Goal: Connect with others: Establish contact or relationships with other users

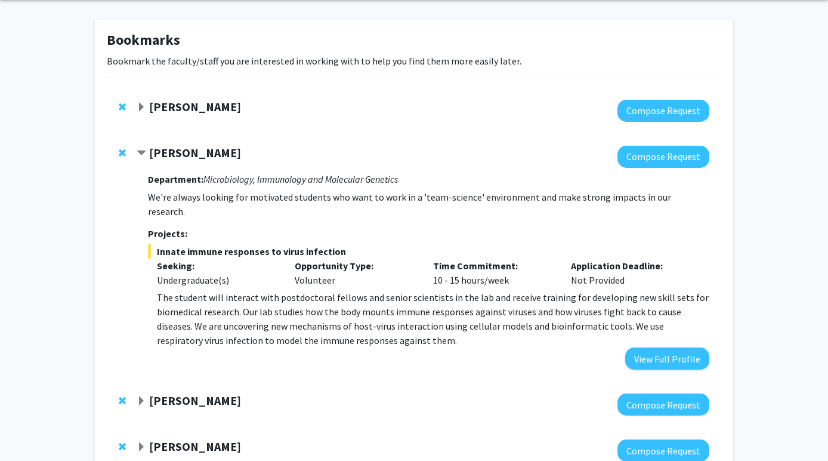
scroll to position [45, 0]
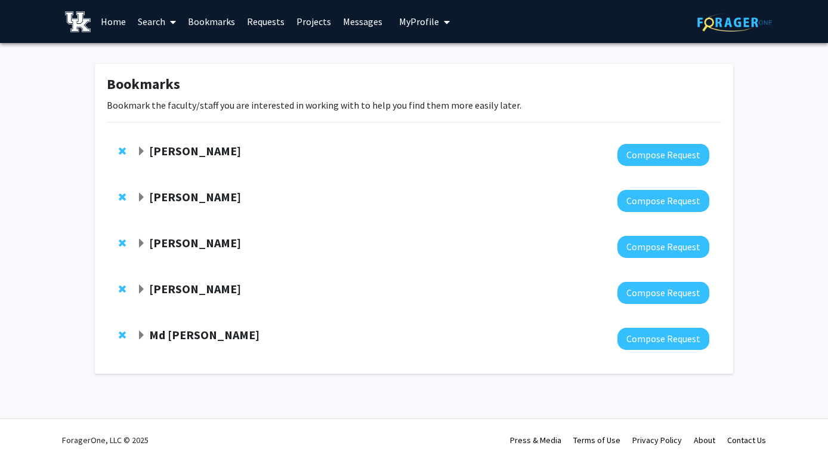
click at [184, 153] on strong "[PERSON_NAME]" at bounding box center [195, 150] width 92 height 15
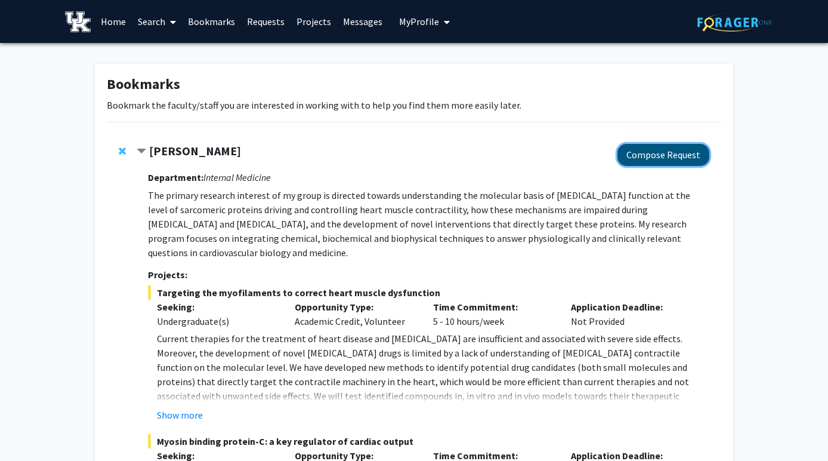
click at [682, 152] on button "Compose Request" at bounding box center [664, 155] width 92 height 22
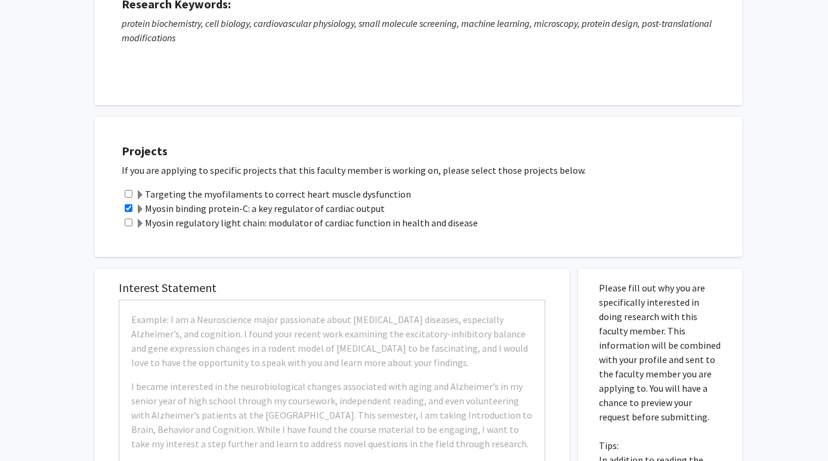
checkbox input "true"
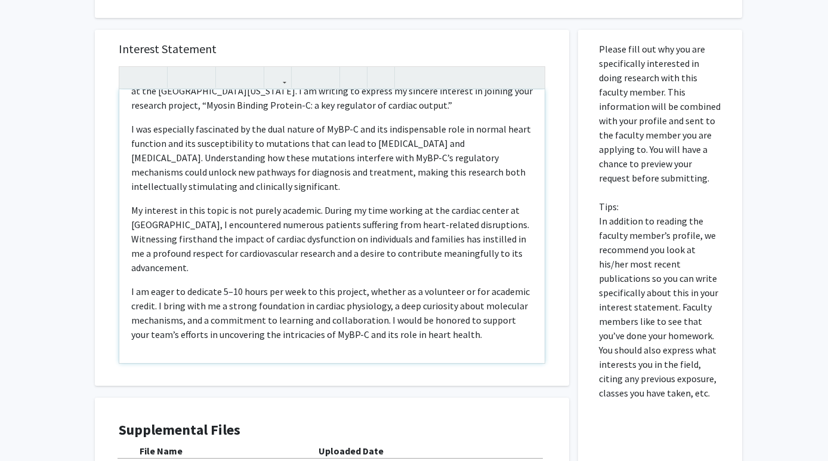
scroll to position [416, 0]
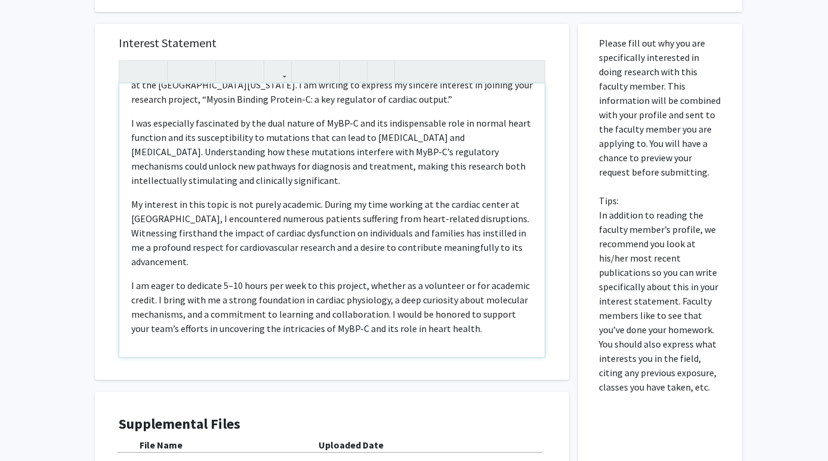
click at [463, 329] on p "I am eager to dedicate 5–10 hours per week to this project, whether as a volunt…" at bounding box center [332, 306] width 402 height 57
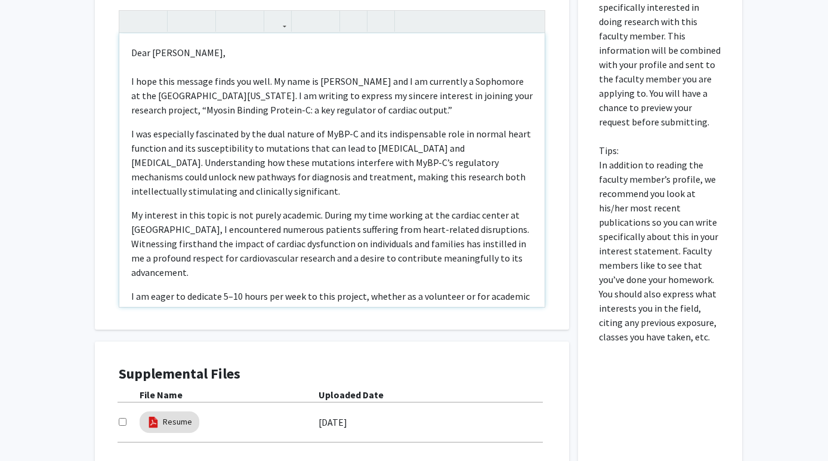
scroll to position [454, 0]
